Goal: Transaction & Acquisition: Purchase product/service

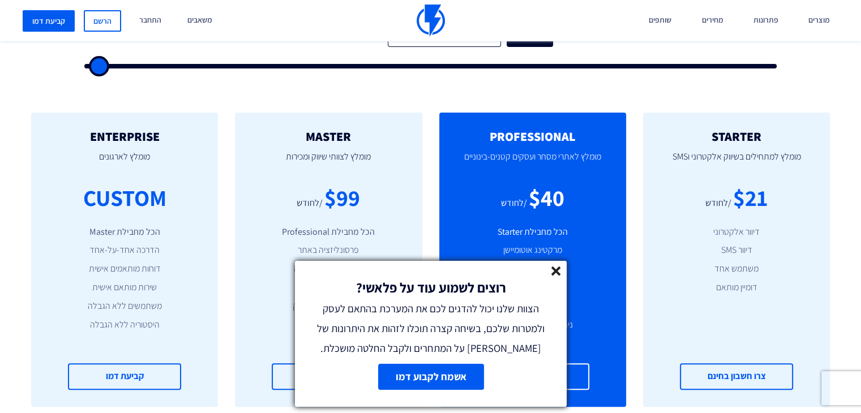
scroll to position [409, 0]
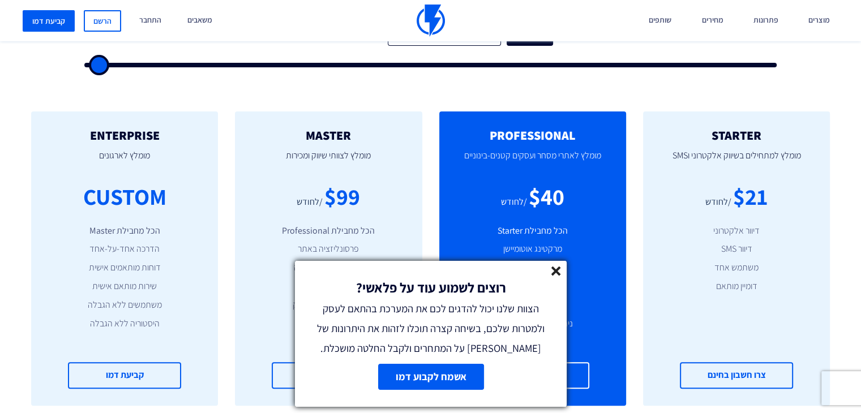
click at [558, 273] on line at bounding box center [556, 271] width 8 height 8
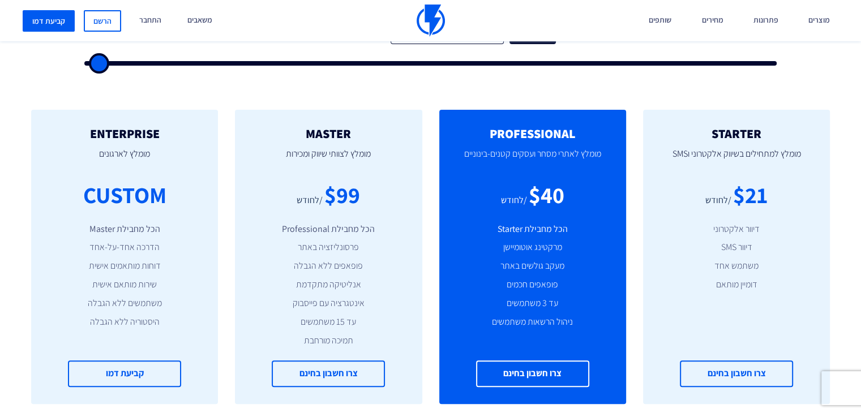
scroll to position [247, 0]
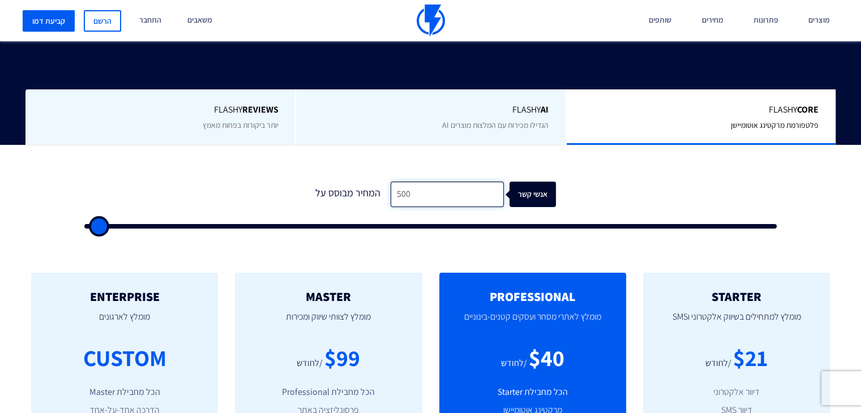
drag, startPoint x: 426, startPoint y: 195, endPoint x: -102, endPoint y: 318, distance: 541.7
type input "1"
type input "500"
type input "15"
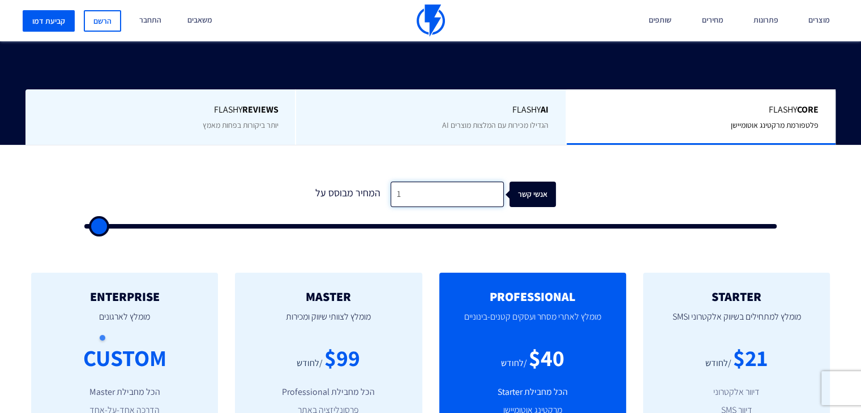
type input "500"
type input "150"
type input "500"
type input "1,500"
type input "1500"
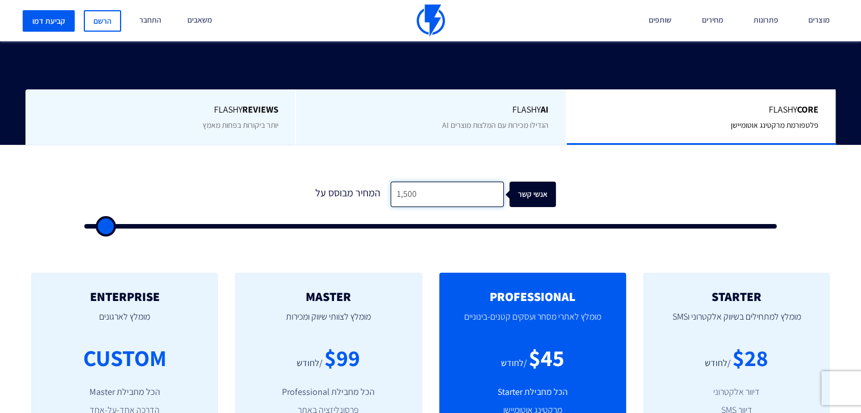
type input "15,000"
type input "15000"
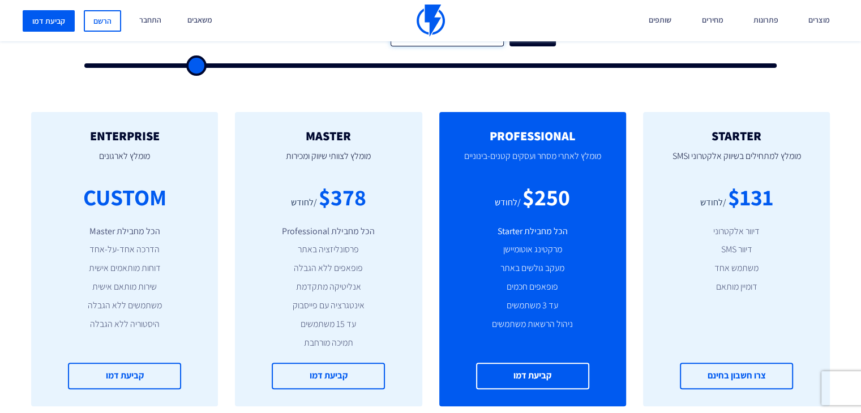
scroll to position [361, 0]
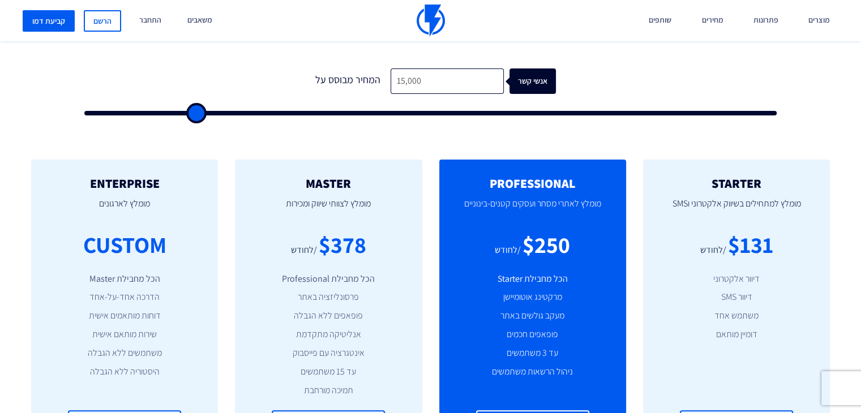
click at [234, 234] on div "MASTER [PERSON_NAME] לצוותי שיווק ומכירות $378 /לחודש הכל מחבילת Professional פ…" at bounding box center [328, 307] width 204 height 294
click at [452, 79] on input "15,000" at bounding box center [447, 81] width 113 height 25
type input "5"
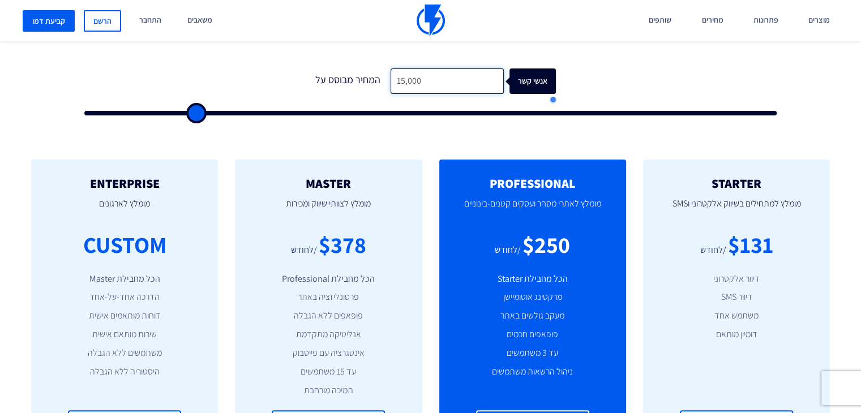
type input "500"
type input "50"
type input "500"
type input "5,000"
type input "5000"
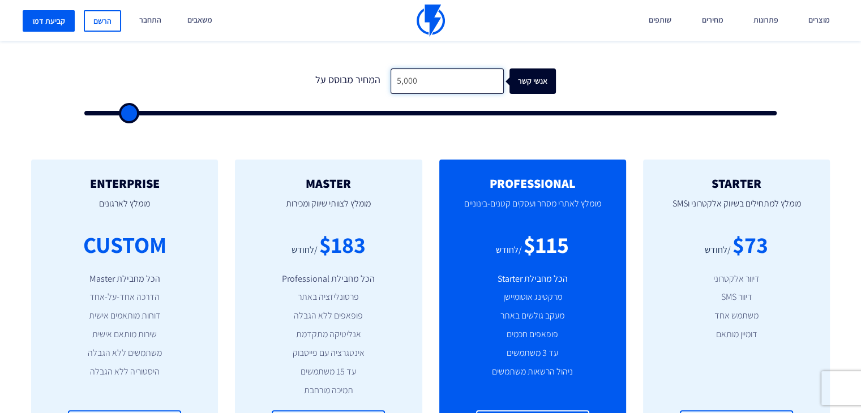
type input "5,000"
click at [738, 76] on form "0 המחיר מבוסס על 5,000 אנשי קשר" at bounding box center [430, 92] width 692 height 47
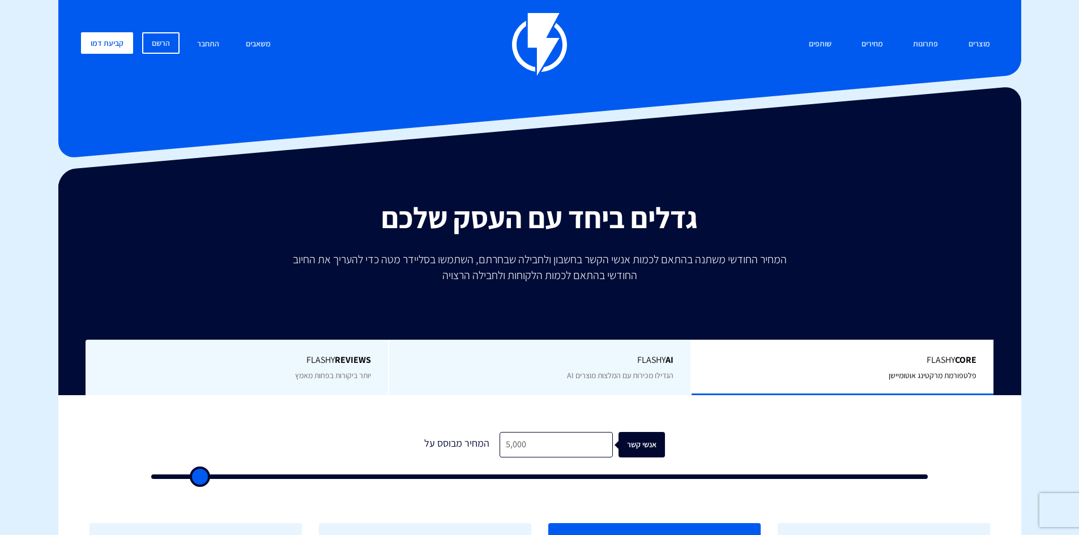
scroll to position [0, 0]
